Goal: Complete application form

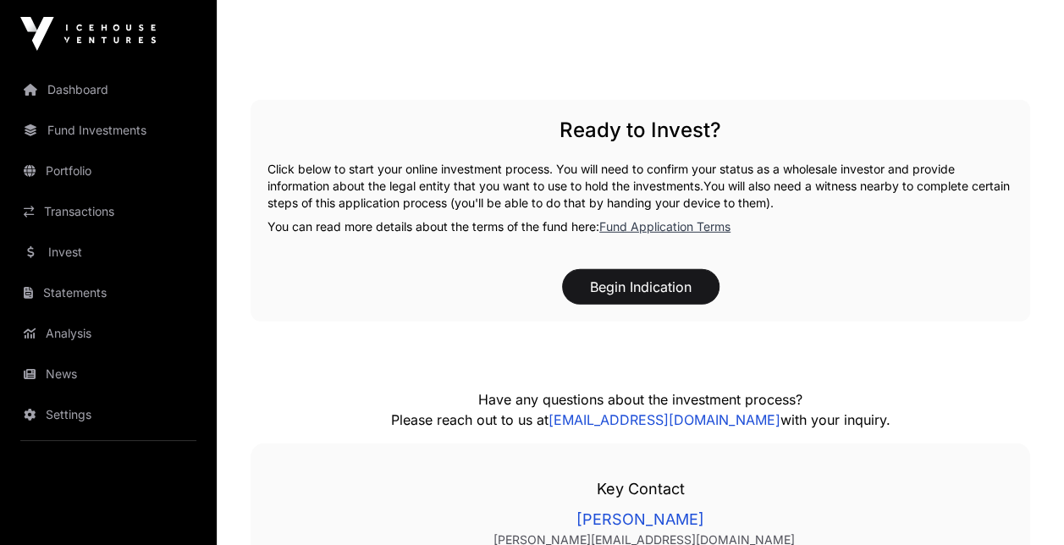
scroll to position [2595, 0]
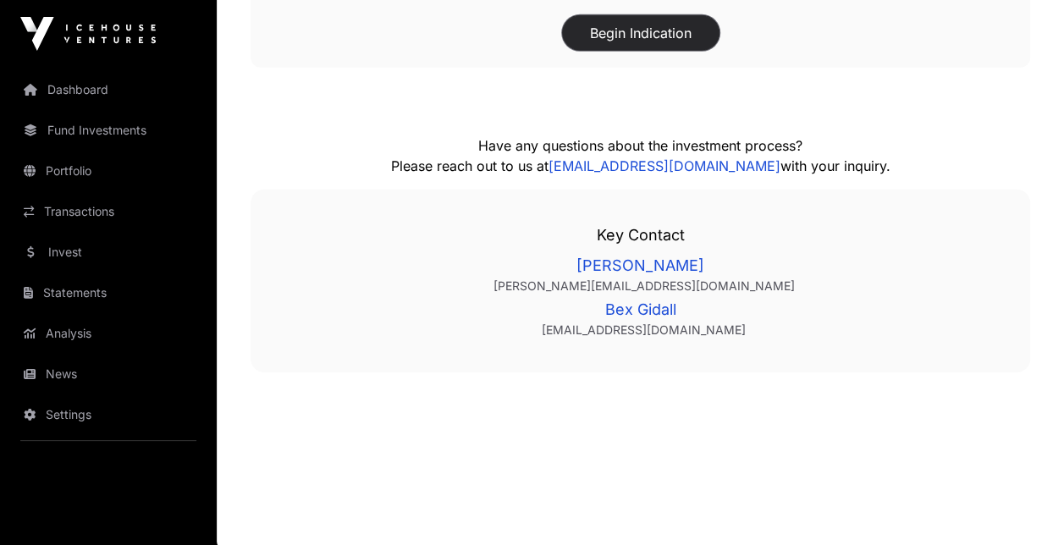
click at [623, 41] on button "Begin Indication" at bounding box center [640, 33] width 157 height 36
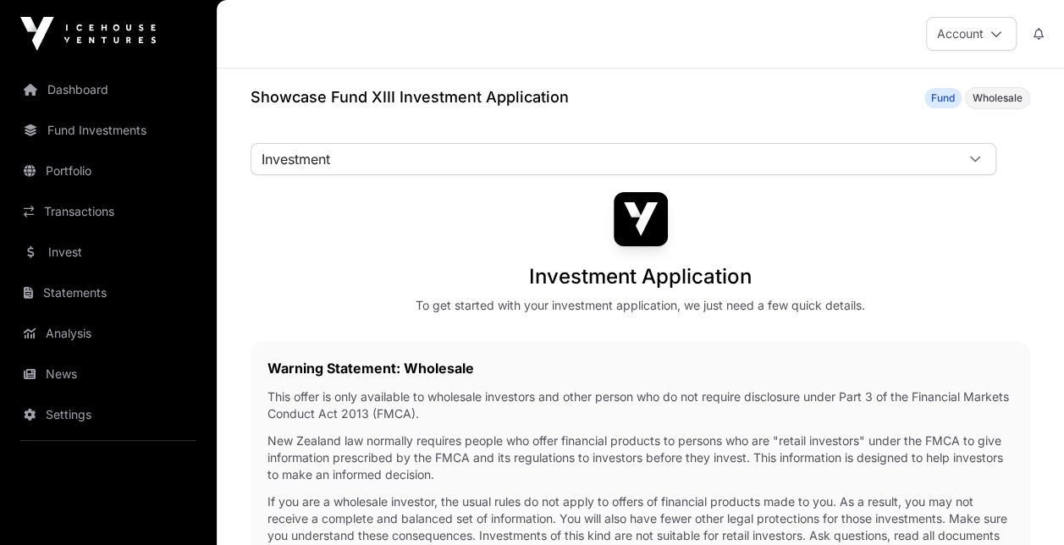
click at [415, 174] on div "Investment Investment Fund Application AML Nature & Purpose Wholesale IRD Detai…" at bounding box center [623, 167] width 746 height 49
click at [413, 154] on span "Investment" at bounding box center [602, 159] width 703 height 30
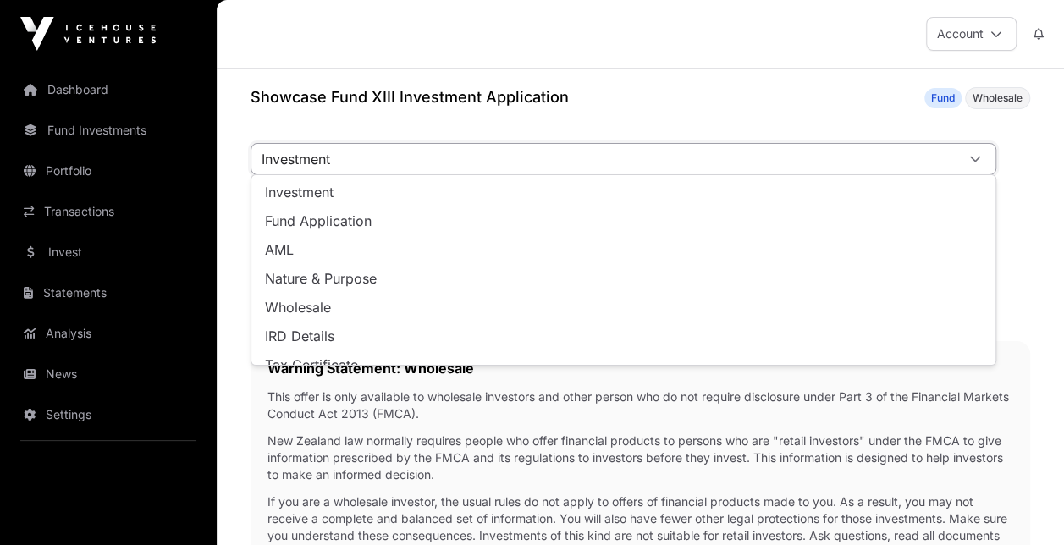
click at [413, 154] on span "Investment" at bounding box center [602, 159] width 703 height 30
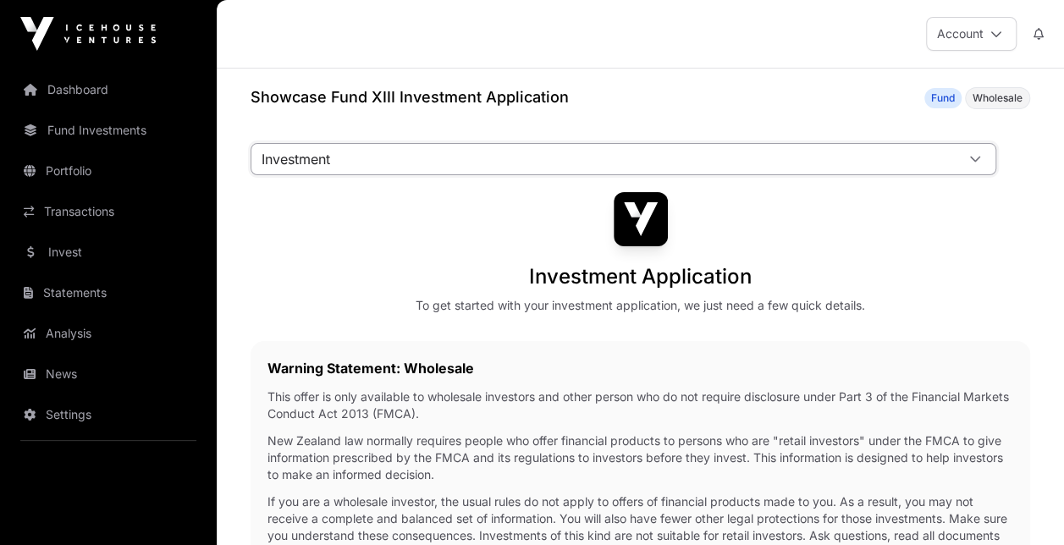
click at [413, 154] on span "Investment" at bounding box center [602, 159] width 703 height 30
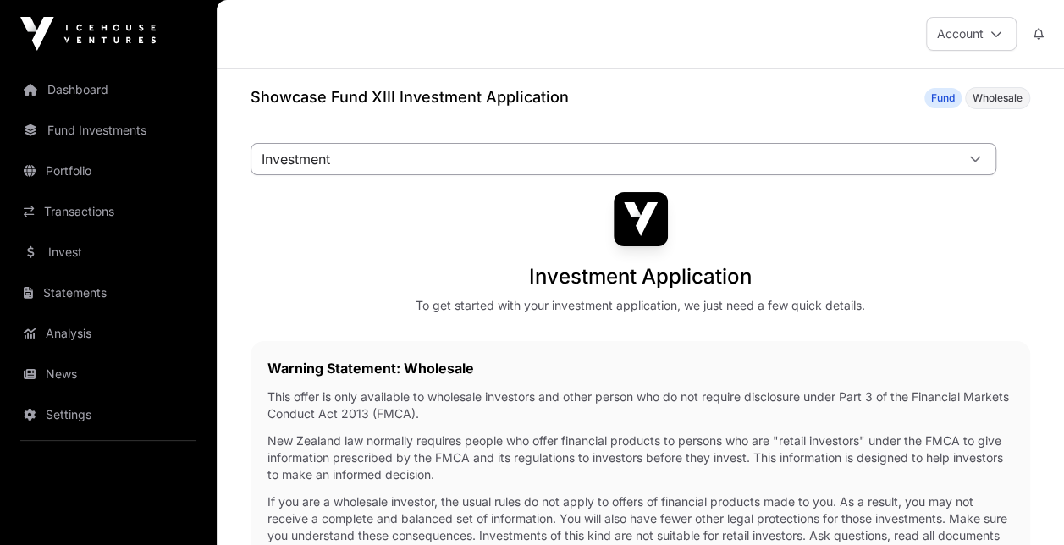
click at [410, 155] on span "Investment" at bounding box center [602, 159] width 703 height 30
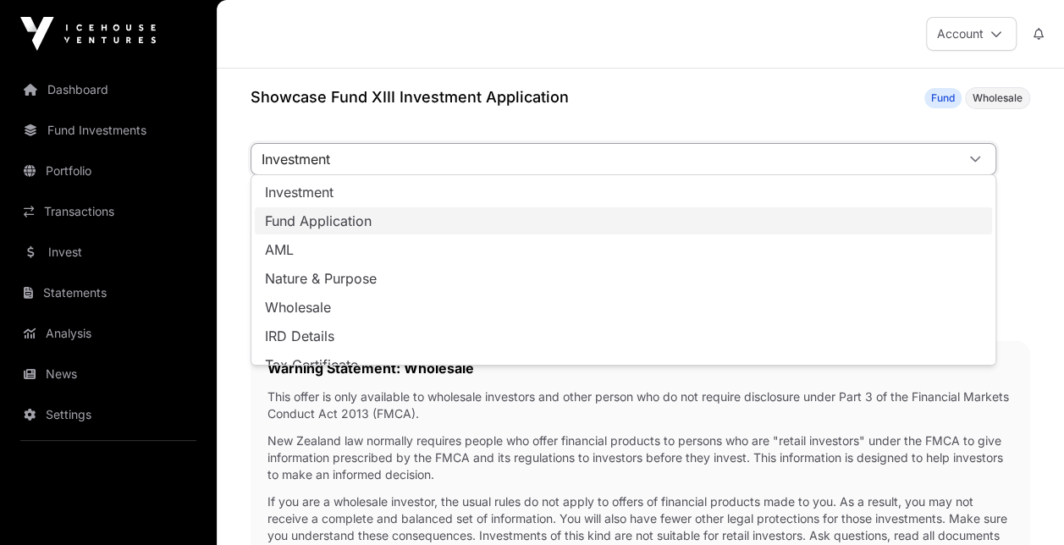
click at [410, 218] on li "Fund Application" at bounding box center [623, 220] width 737 height 27
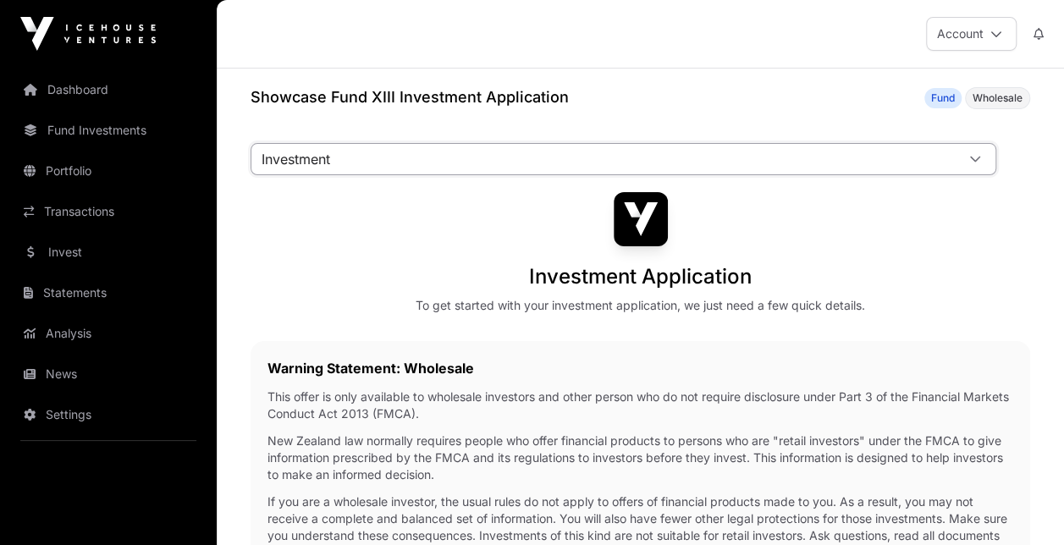
click at [394, 158] on span "Investment" at bounding box center [602, 159] width 703 height 30
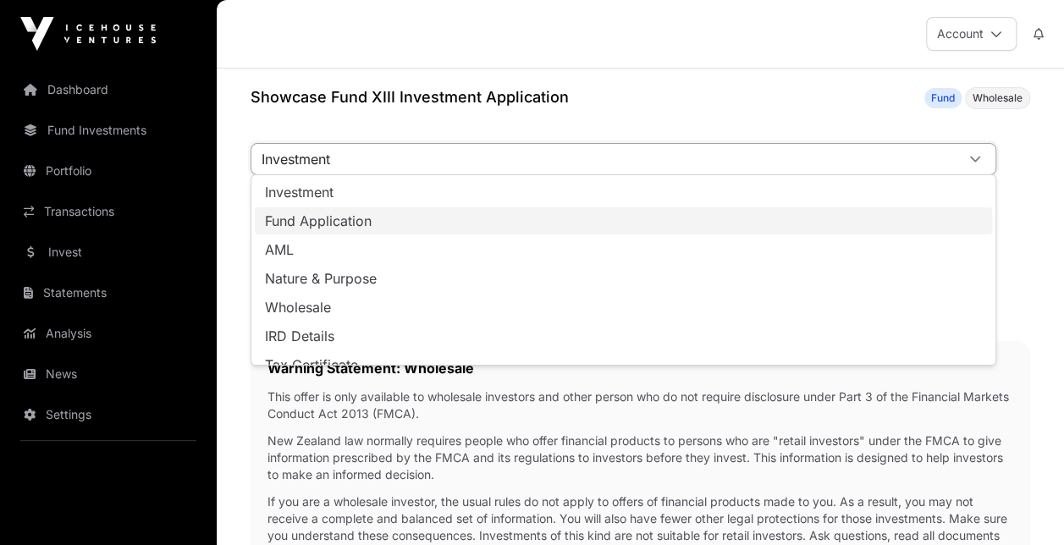
click at [322, 223] on span "Fund Application" at bounding box center [318, 221] width 107 height 14
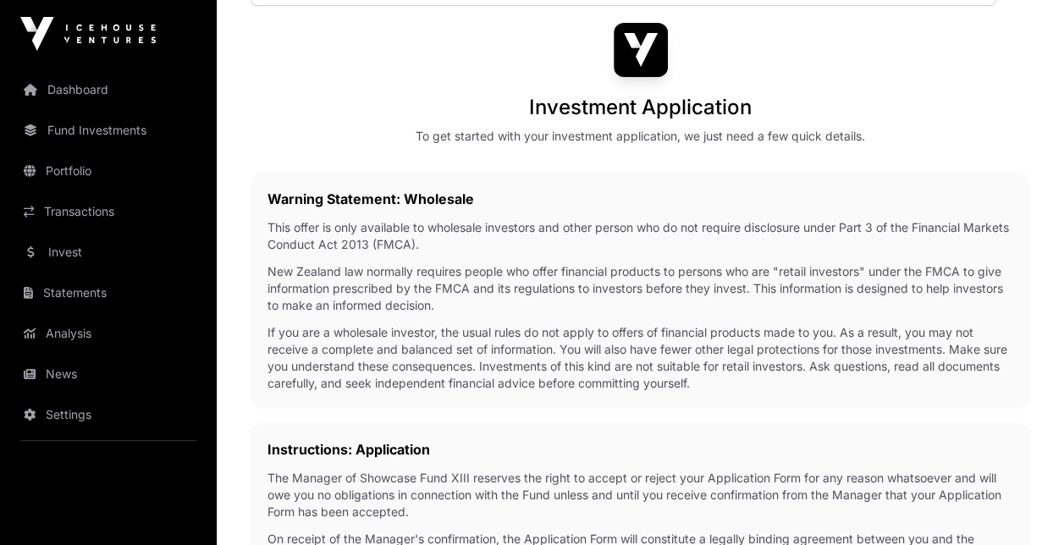
scroll to position [169, 0]
click at [361, 300] on p "New Zealand law normally requires people who offer financial products to person…" at bounding box center [640, 288] width 746 height 51
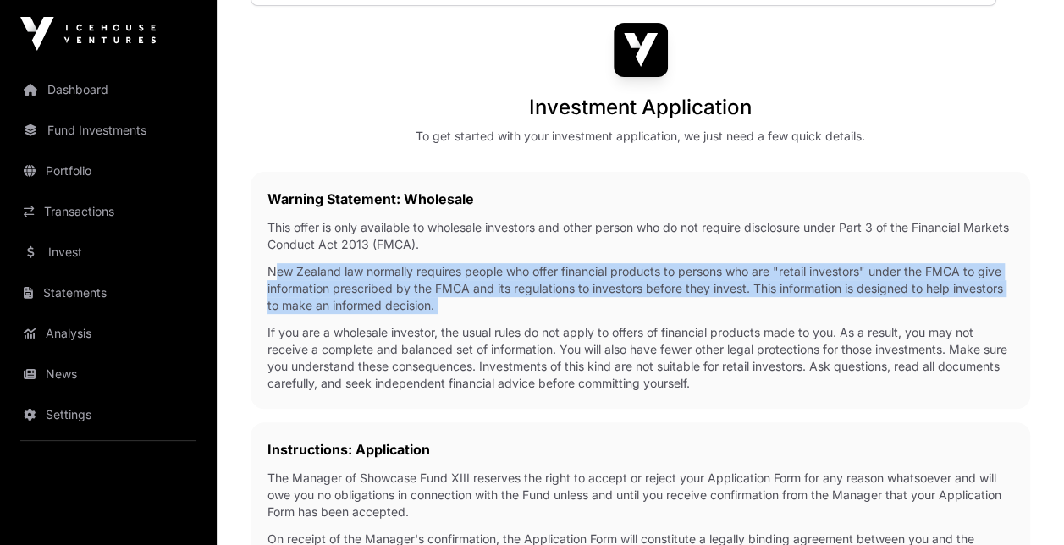
click at [361, 300] on p "New Zealand law normally requires people who offer financial products to person…" at bounding box center [640, 288] width 746 height 51
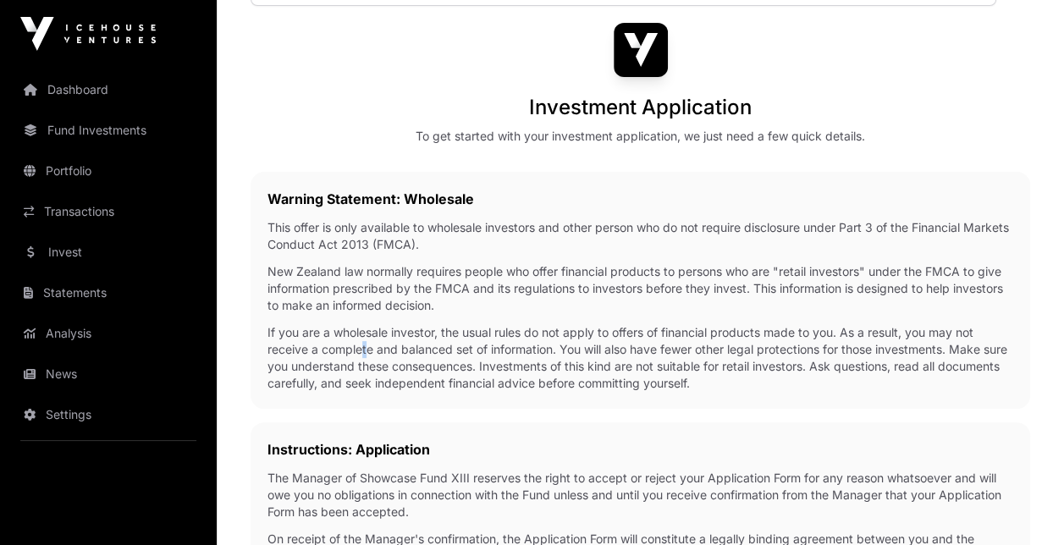
drag, startPoint x: 361, startPoint y: 300, endPoint x: 361, endPoint y: 351, distance: 51.6
click at [361, 351] on p "If you are a wholesale investor, the usual rules do not apply to offers of fina…" at bounding box center [640, 358] width 746 height 68
drag, startPoint x: 361, startPoint y: 351, endPoint x: 320, endPoint y: 284, distance: 78.2
click at [320, 284] on p "New Zealand law normally requires people who offer financial products to person…" at bounding box center [640, 288] width 746 height 51
